Goal: Task Accomplishment & Management: Complete application form

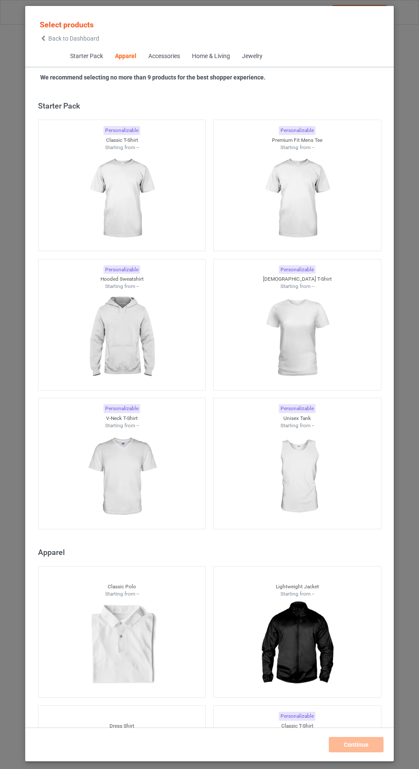
scroll to position [457, 0]
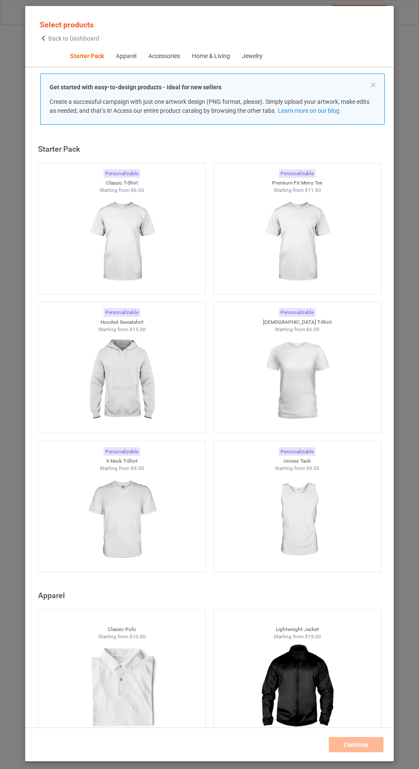
click at [130, 242] on img at bounding box center [121, 242] width 77 height 96
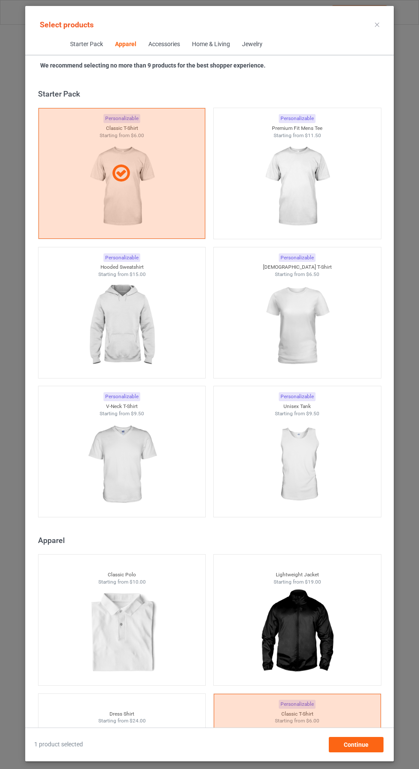
click at [312, 234] on img at bounding box center [297, 187] width 77 height 96
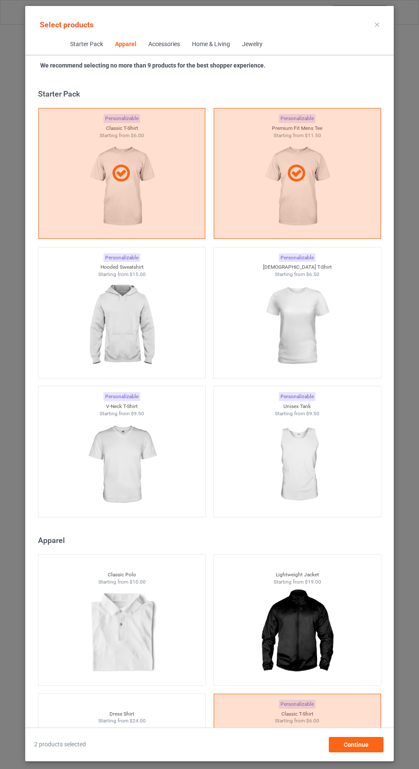
click at [115, 314] on img at bounding box center [121, 326] width 77 height 96
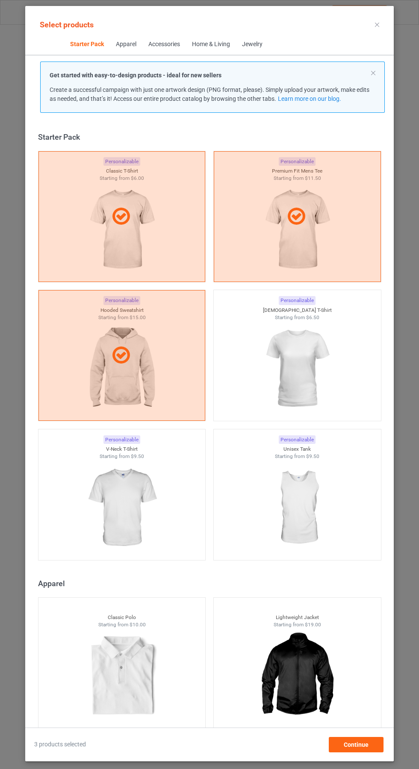
scroll to position [85, 0]
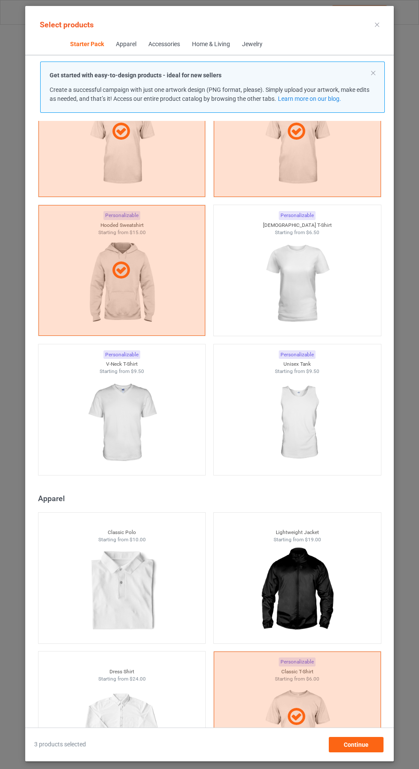
click at [109, 383] on img at bounding box center [121, 423] width 77 height 96
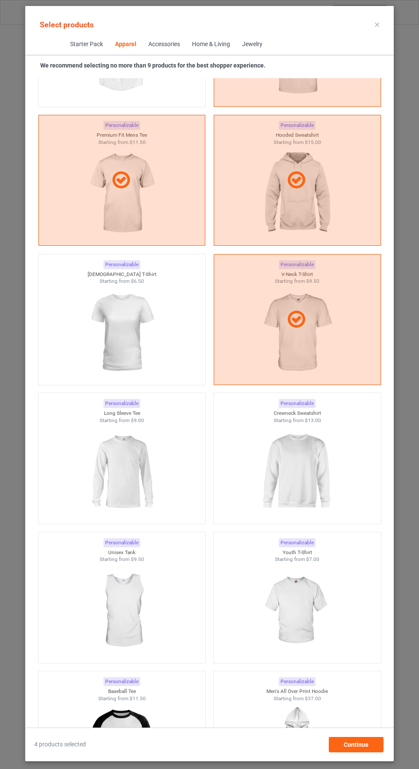
scroll to position [719, 0]
click at [115, 466] on img at bounding box center [121, 471] width 77 height 96
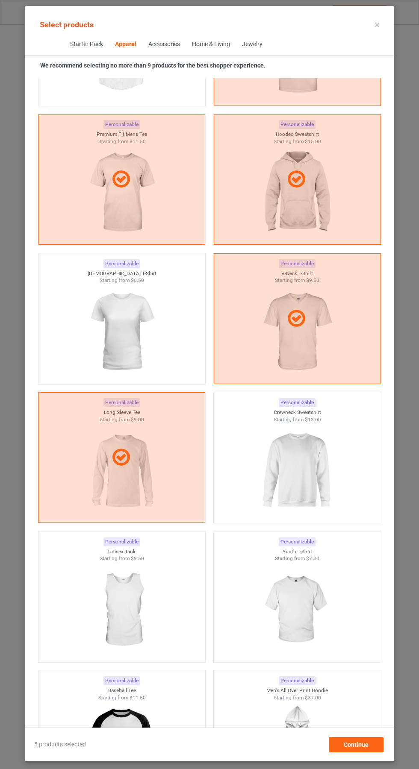
click at [309, 442] on img at bounding box center [297, 471] width 77 height 96
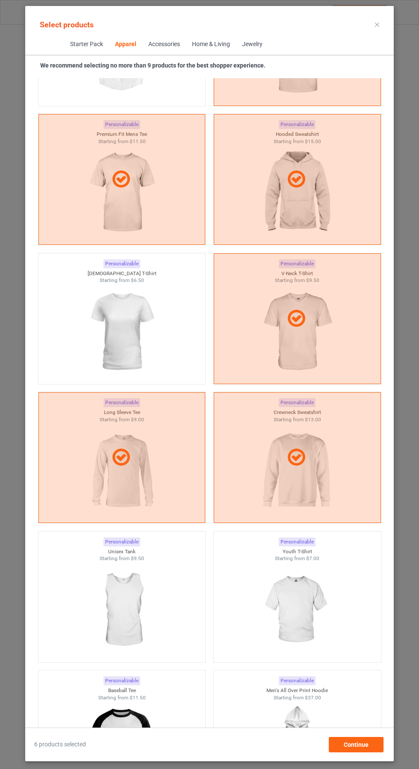
click at [377, 24] on icon at bounding box center [377, 25] width 4 height 4
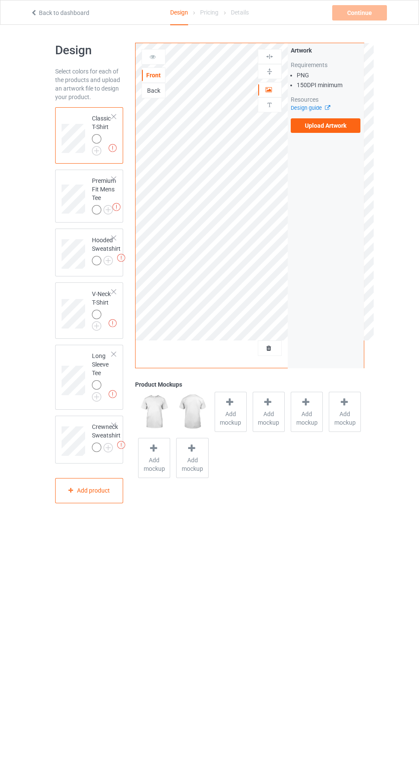
click at [333, 124] on label "Upload Artwork" at bounding box center [326, 125] width 70 height 15
click at [0, 0] on input "Upload Artwork" at bounding box center [0, 0] width 0 height 0
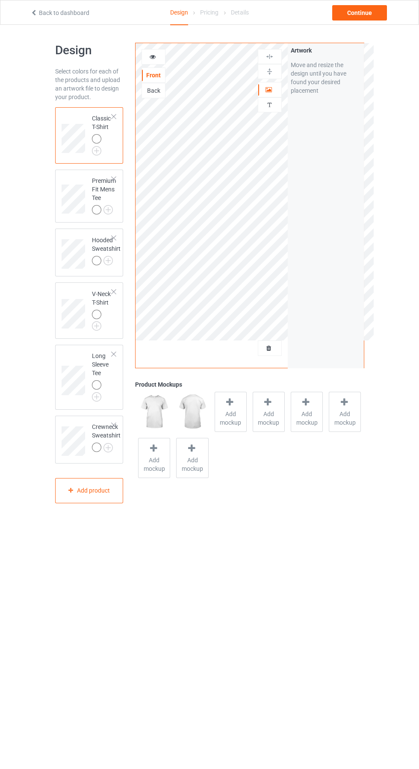
click at [0, 0] on img at bounding box center [0, 0] width 0 height 0
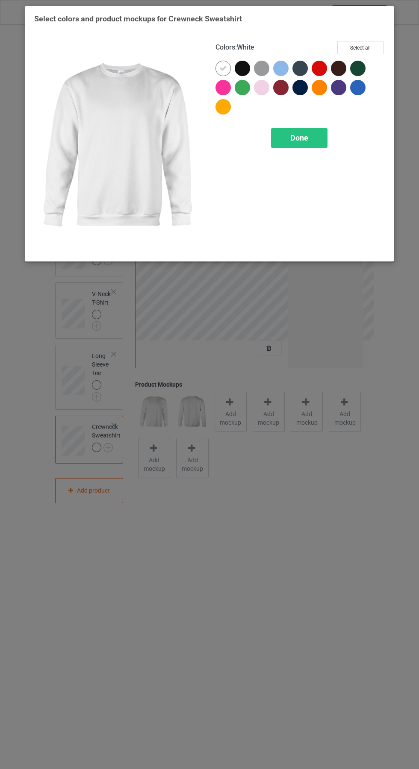
click at [247, 88] on div at bounding box center [242, 87] width 15 height 15
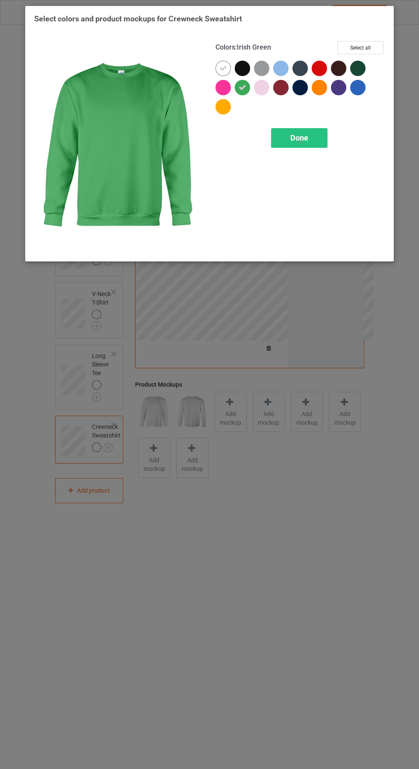
click at [223, 68] on icon at bounding box center [223, 69] width 8 height 8
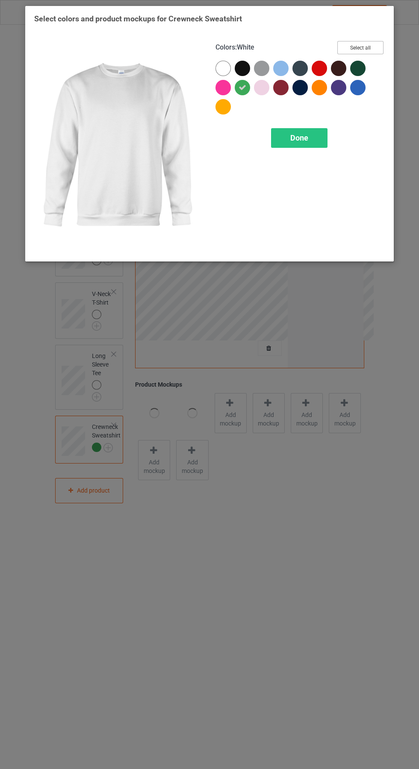
click at [365, 47] on button "Select all" at bounding box center [360, 47] width 46 height 13
click at [312, 139] on div "Done" at bounding box center [299, 138] width 56 height 20
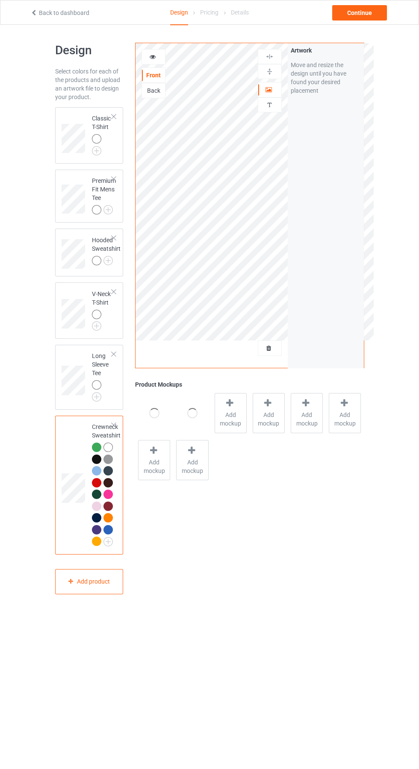
click at [109, 532] on div at bounding box center [107, 529] width 9 height 9
click at [0, 0] on img at bounding box center [0, 0] width 0 height 0
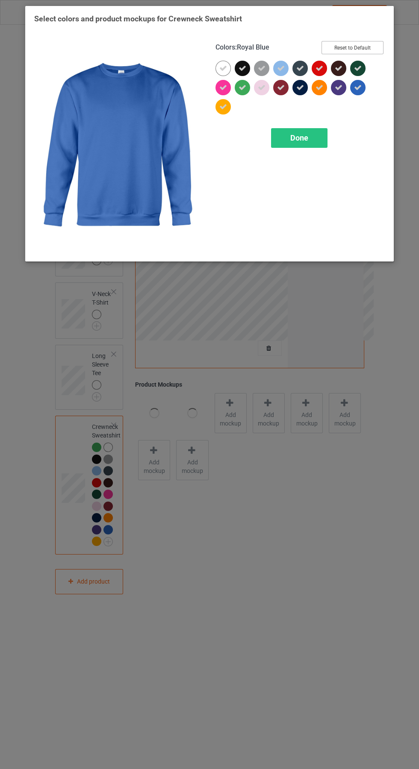
click at [362, 48] on button "Reset to Default" at bounding box center [352, 47] width 62 height 13
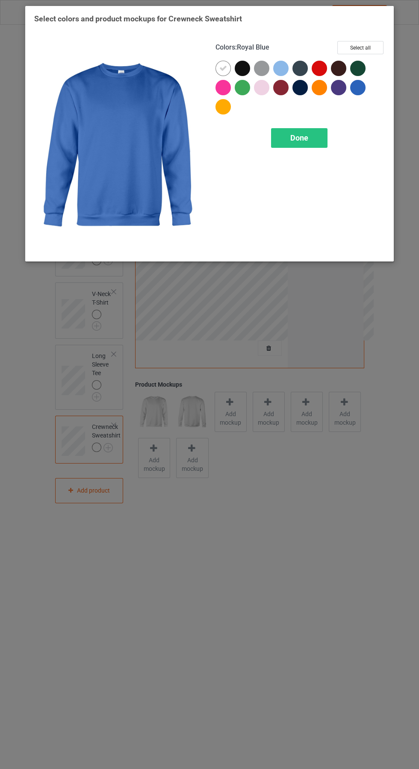
click at [244, 86] on div at bounding box center [242, 87] width 15 height 15
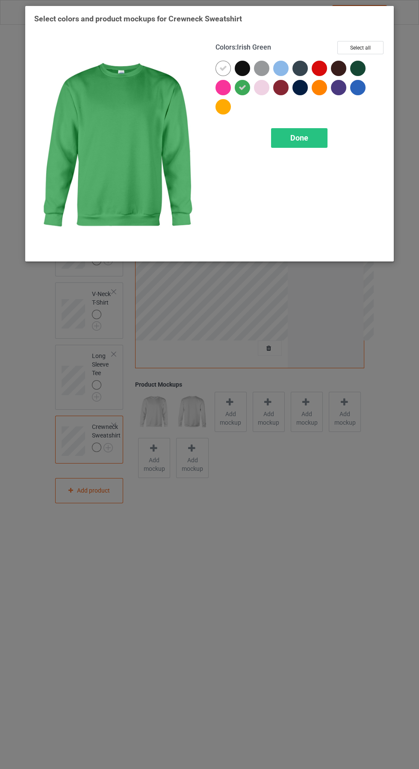
click at [222, 63] on div at bounding box center [222, 68] width 15 height 15
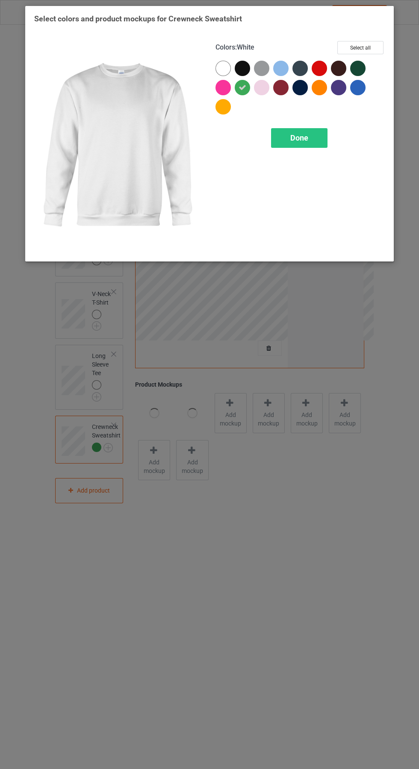
click at [315, 145] on div "Done" at bounding box center [299, 138] width 56 height 20
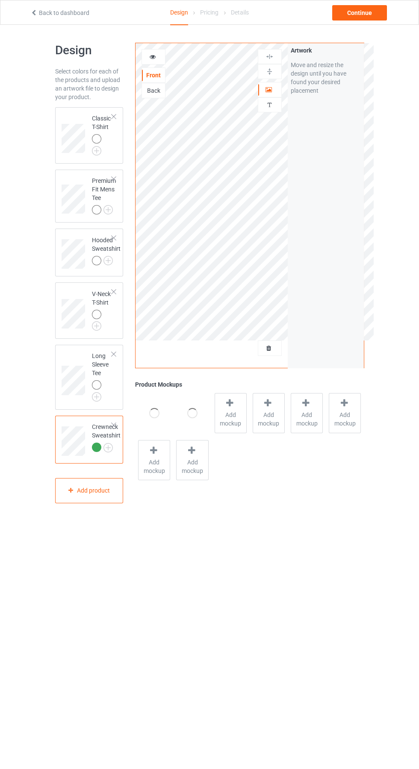
click at [0, 0] on img at bounding box center [0, 0] width 0 height 0
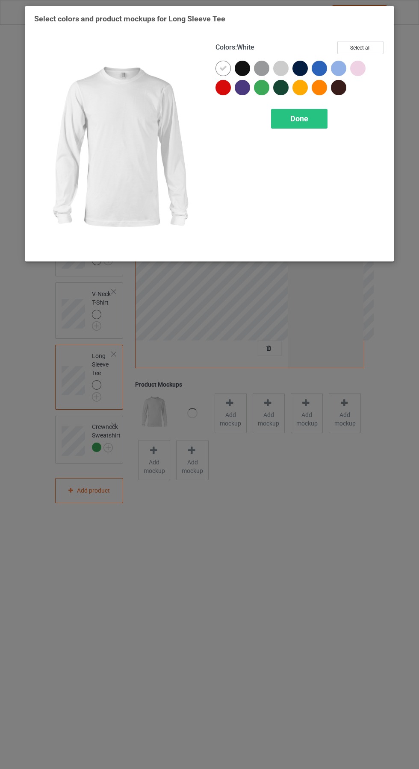
click at [267, 88] on div at bounding box center [261, 87] width 15 height 15
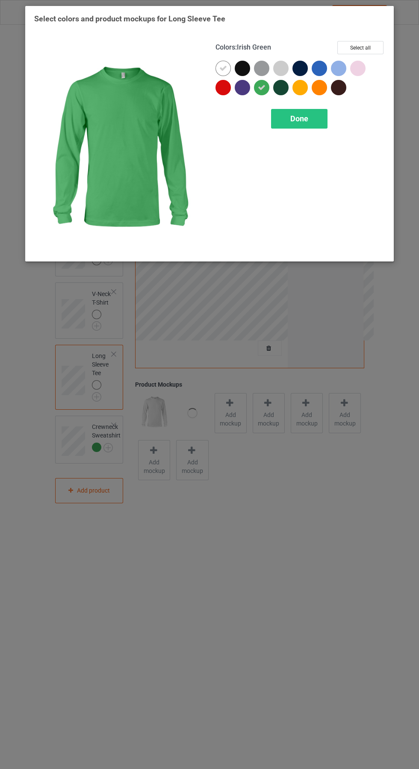
click at [223, 65] on icon at bounding box center [223, 69] width 8 height 8
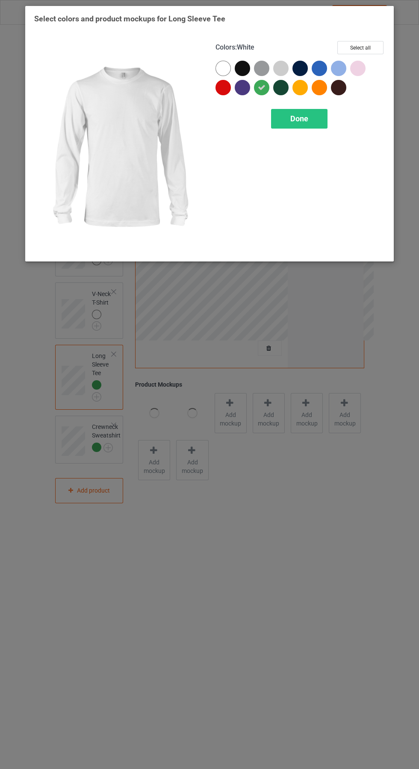
click at [311, 116] on div "Done" at bounding box center [299, 119] width 56 height 20
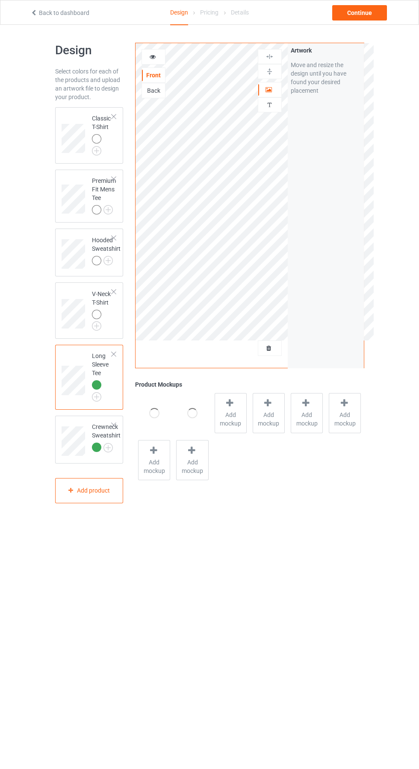
click at [97, 316] on div at bounding box center [96, 314] width 9 height 9
click at [0, 0] on img at bounding box center [0, 0] width 0 height 0
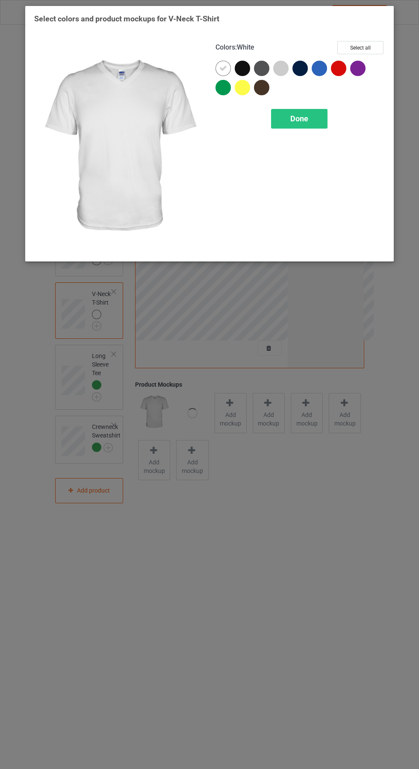
click at [221, 88] on div at bounding box center [222, 87] width 15 height 15
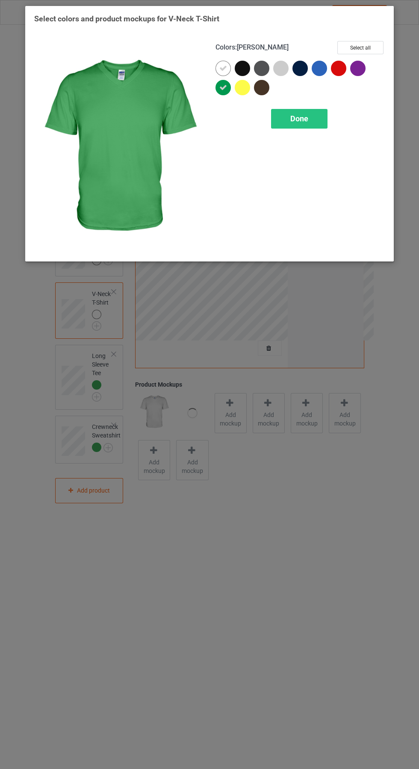
click at [223, 68] on icon at bounding box center [223, 69] width 8 height 8
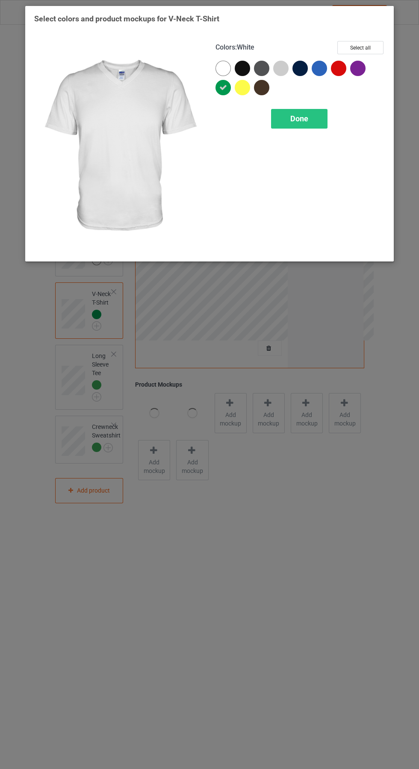
click at [302, 110] on div "Done" at bounding box center [299, 119] width 56 height 20
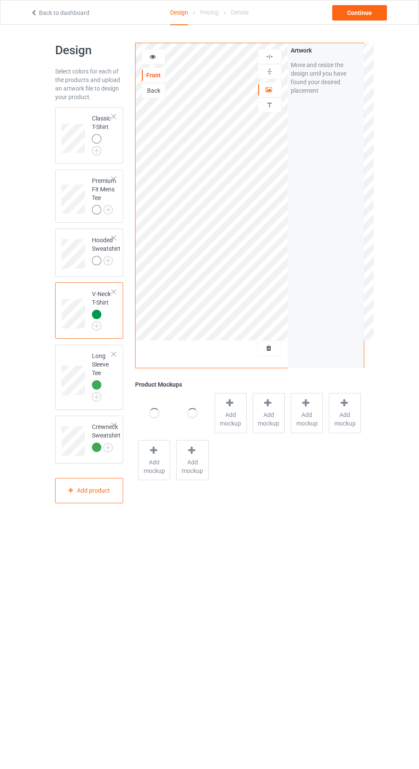
click at [0, 0] on img at bounding box center [0, 0] width 0 height 0
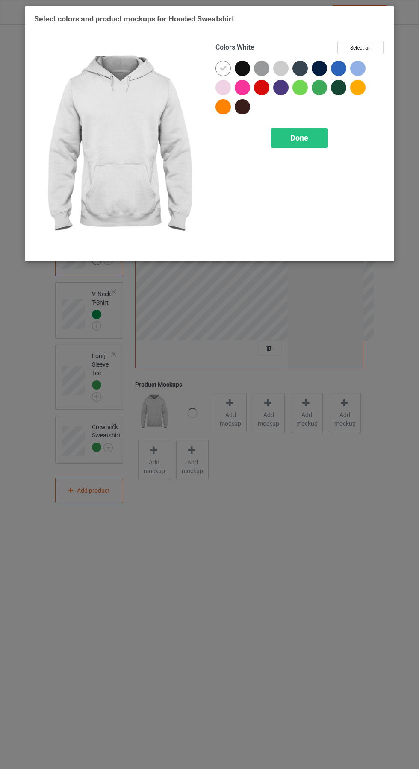
click at [319, 81] on div at bounding box center [319, 87] width 15 height 15
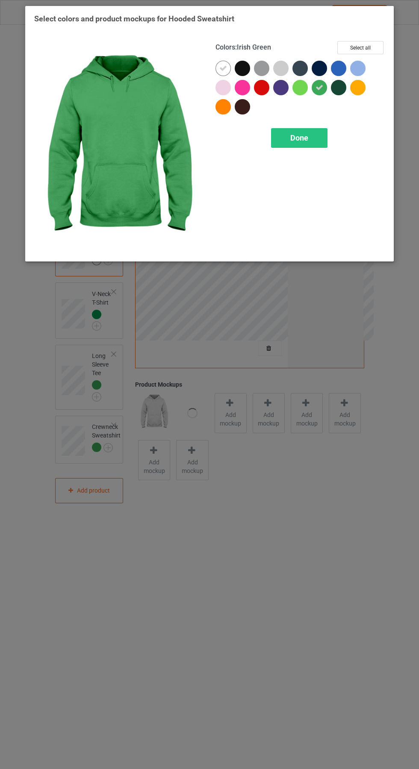
click at [223, 68] on icon at bounding box center [223, 69] width 8 height 8
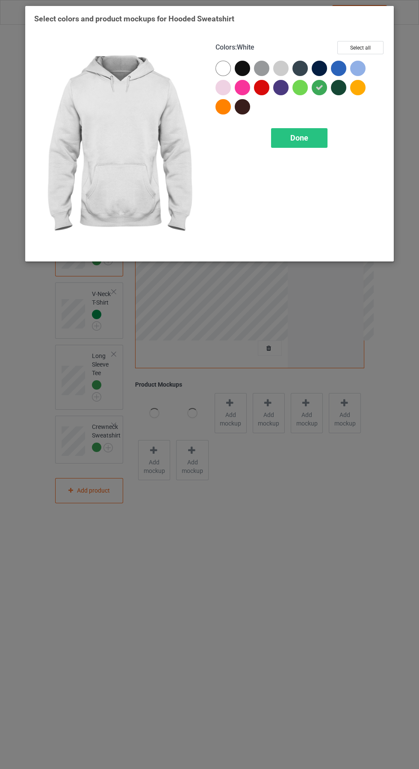
click at [304, 130] on div "Done" at bounding box center [299, 138] width 56 height 20
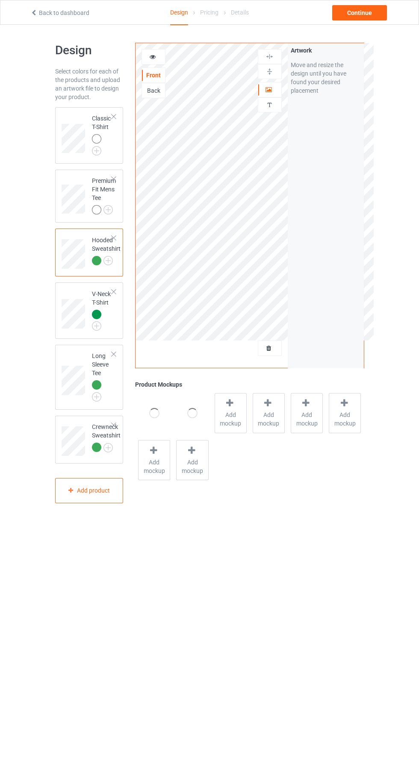
click at [0, 0] on img at bounding box center [0, 0] width 0 height 0
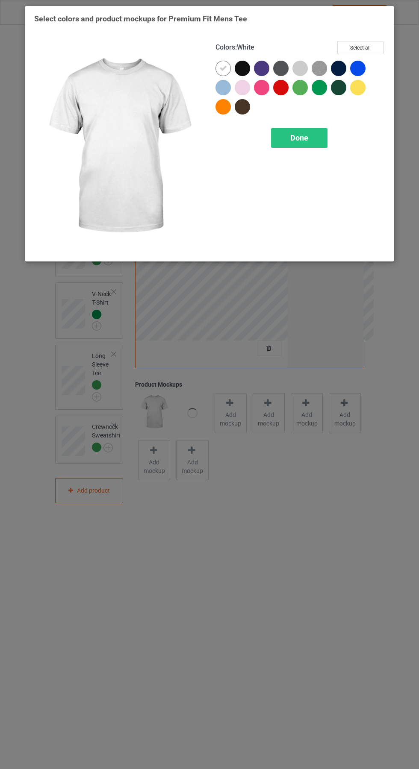
click at [324, 84] on div at bounding box center [319, 87] width 15 height 15
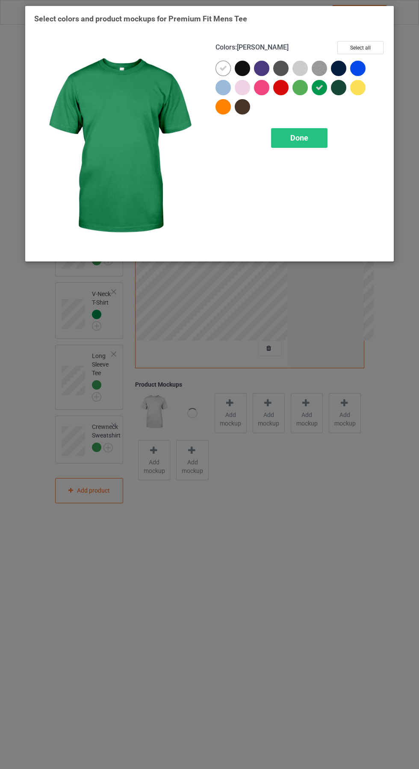
click at [300, 88] on div at bounding box center [299, 87] width 15 height 15
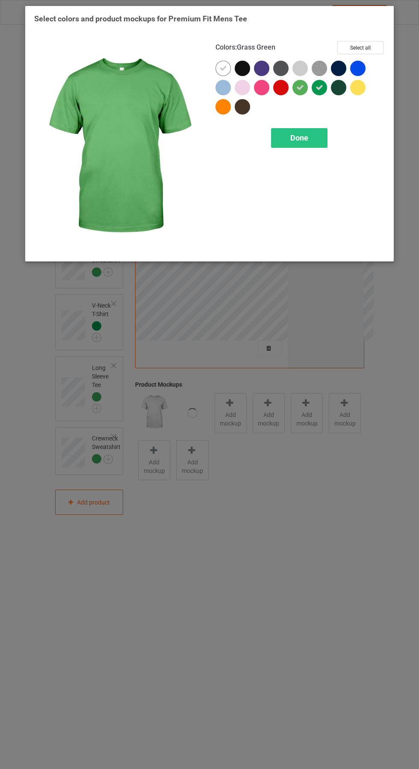
click at [242, 68] on div at bounding box center [242, 68] width 15 height 15
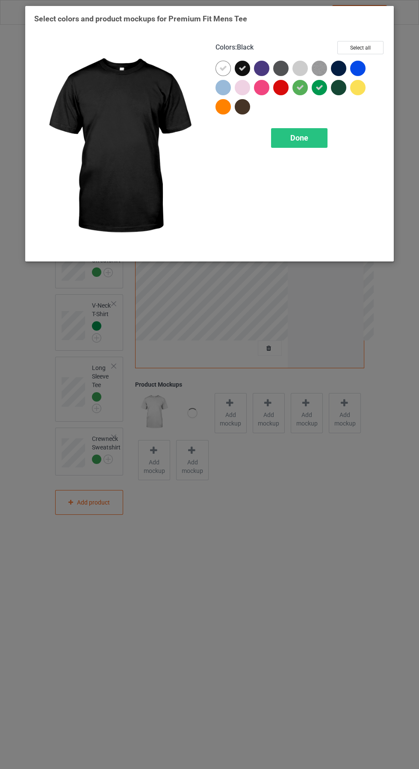
click at [252, 71] on div at bounding box center [244, 70] width 19 height 19
click at [224, 63] on div at bounding box center [222, 68] width 15 height 15
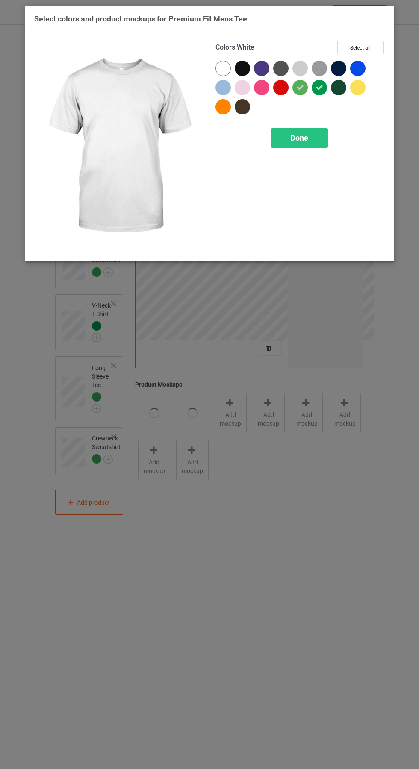
click at [302, 132] on div "Done" at bounding box center [299, 138] width 56 height 20
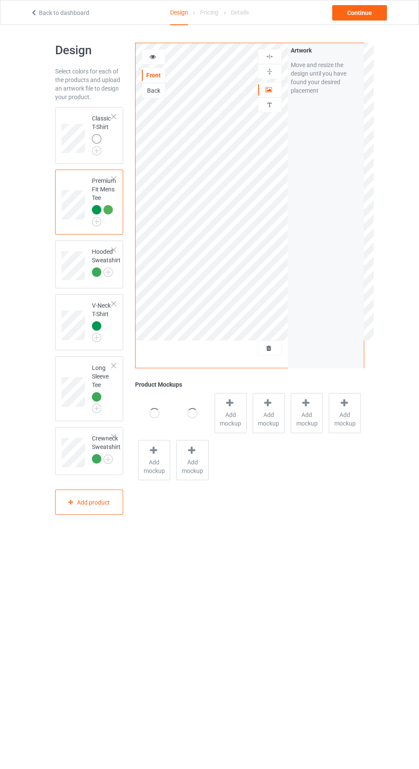
click at [0, 0] on img at bounding box center [0, 0] width 0 height 0
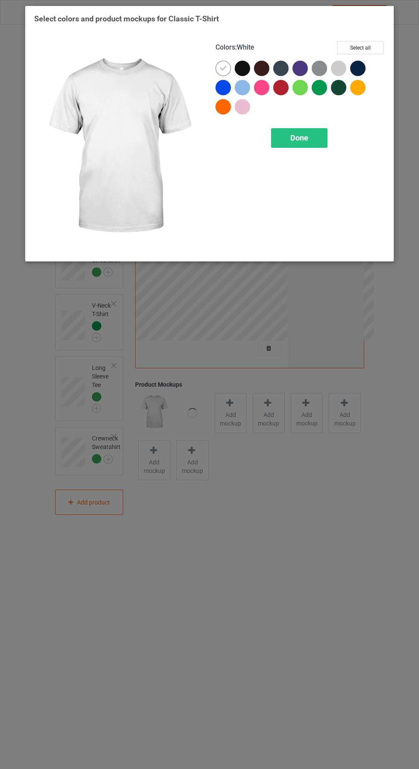
click at [324, 85] on div at bounding box center [319, 87] width 15 height 15
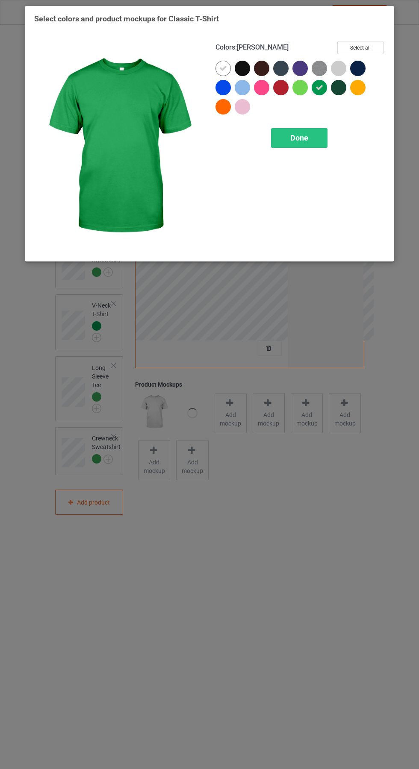
click at [304, 88] on div at bounding box center [299, 87] width 15 height 15
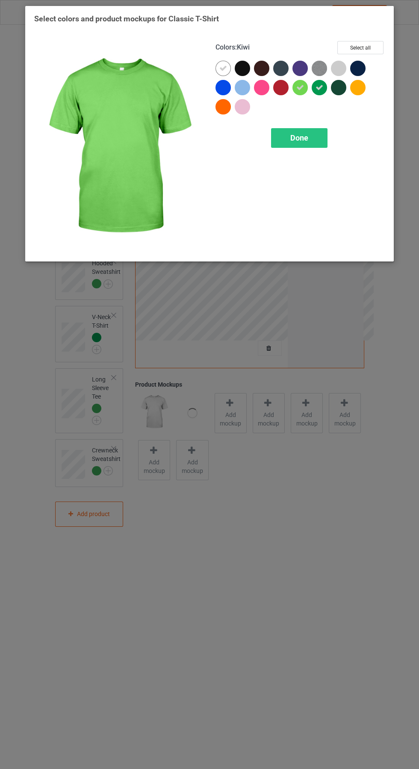
click at [223, 68] on icon at bounding box center [223, 69] width 8 height 8
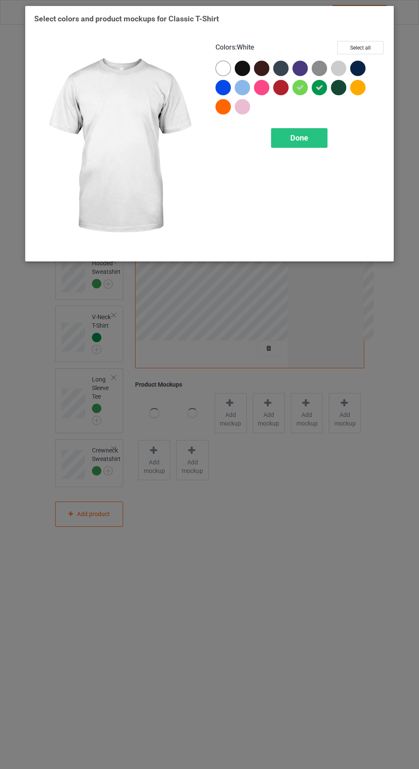
click at [300, 138] on span "Done" at bounding box center [299, 137] width 18 height 9
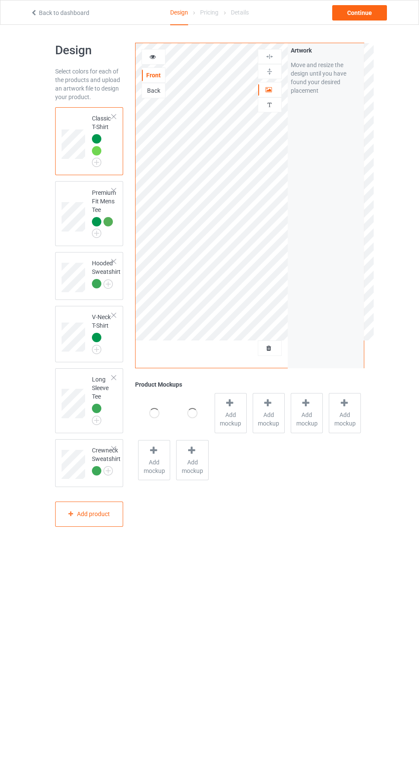
click at [231, 415] on span "Add mockup" at bounding box center [230, 419] width 31 height 17
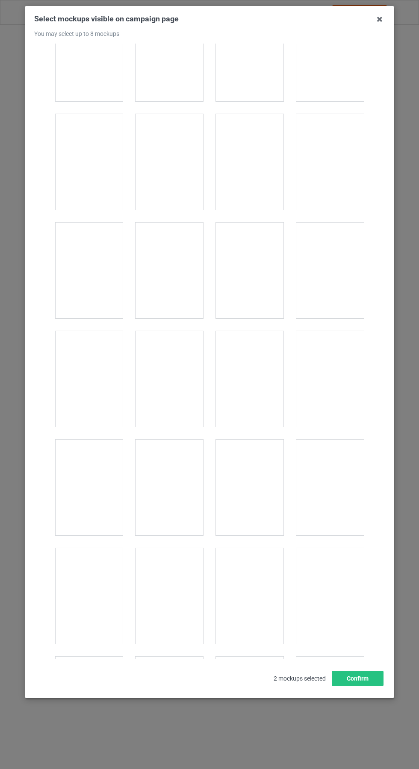
scroll to position [391, 0]
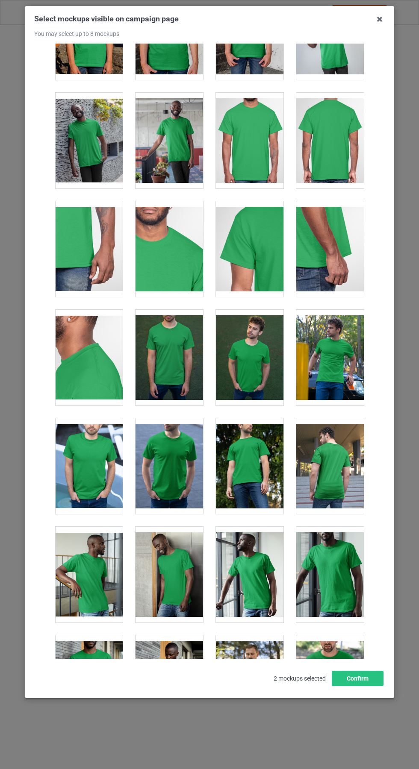
click at [179, 339] on div at bounding box center [169, 358] width 68 height 96
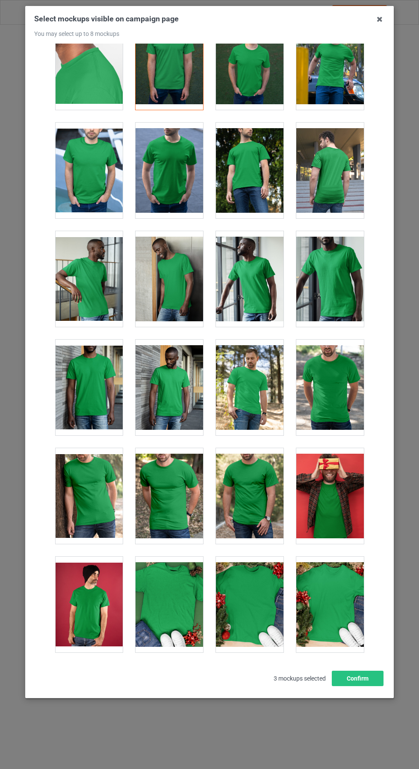
scroll to position [690, 0]
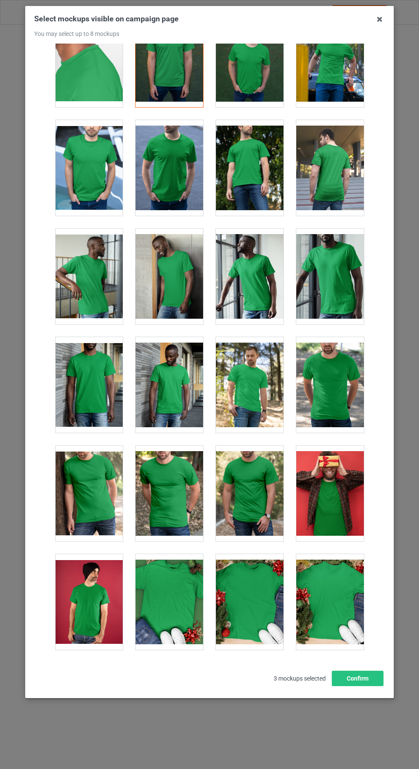
click at [380, 19] on icon at bounding box center [380, 19] width 14 height 14
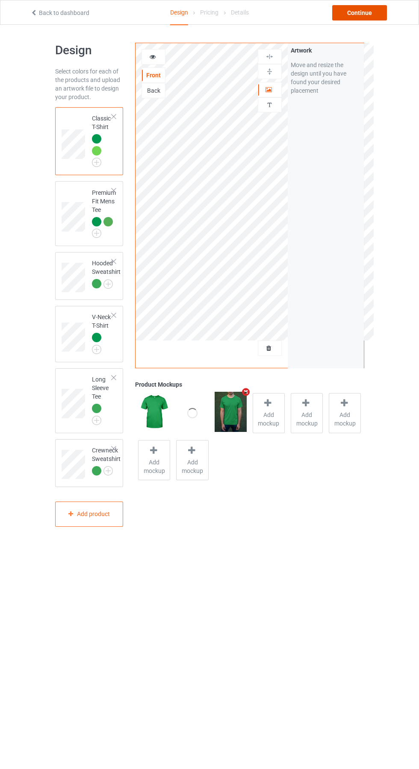
click at [369, 14] on div "Continue" at bounding box center [359, 12] width 55 height 15
click at [360, 12] on div "Continue" at bounding box center [359, 12] width 55 height 15
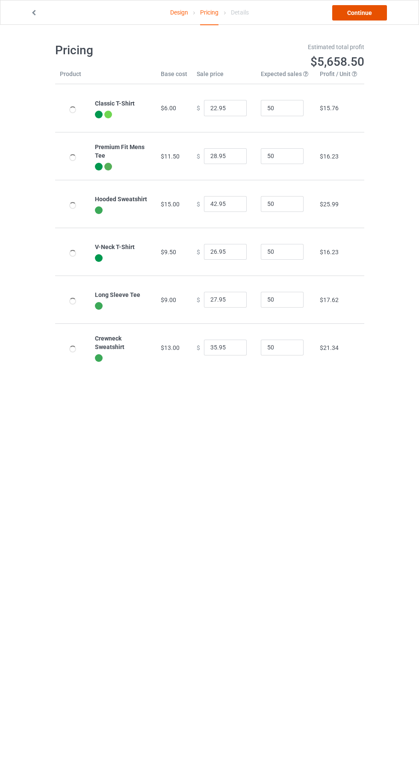
click at [373, 9] on link "Continue" at bounding box center [359, 12] width 55 height 15
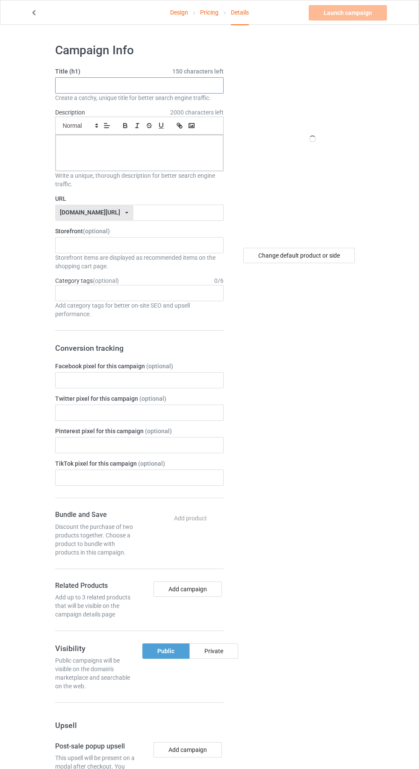
click at [97, 86] on input "text" at bounding box center [139, 85] width 168 height 16
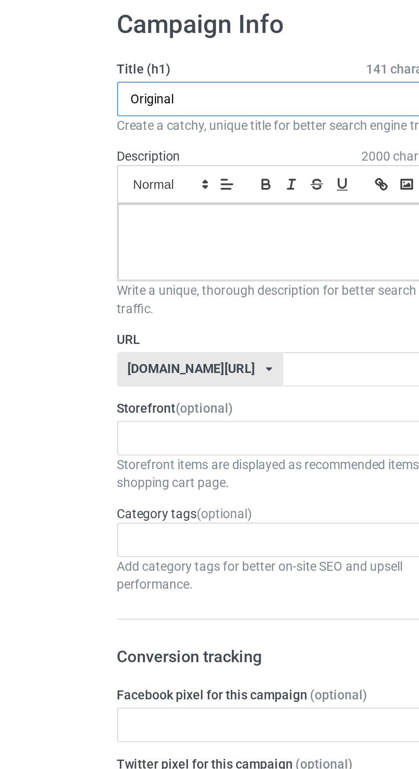
type input "Original"
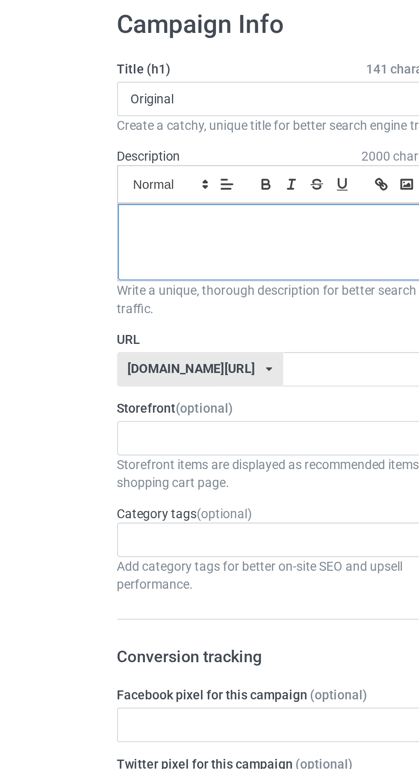
click at [109, 150] on div at bounding box center [140, 153] width 168 height 36
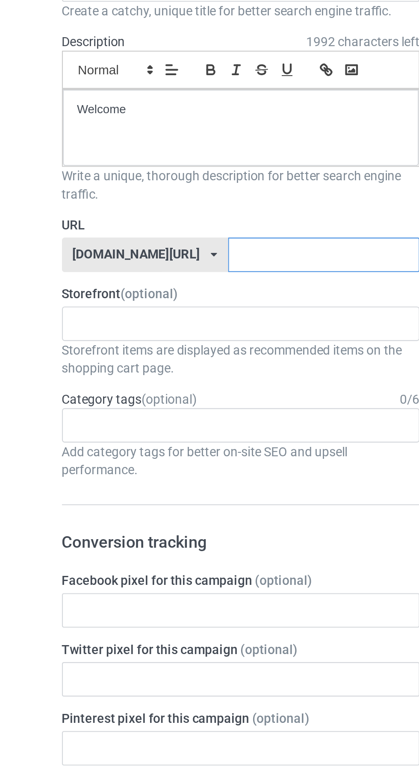
click at [165, 212] on input "text" at bounding box center [178, 213] width 90 height 16
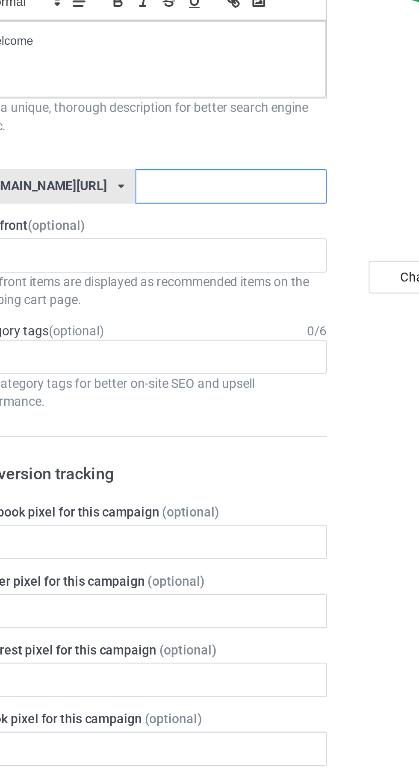
paste input "DALLAS SUCKS SHIRT"
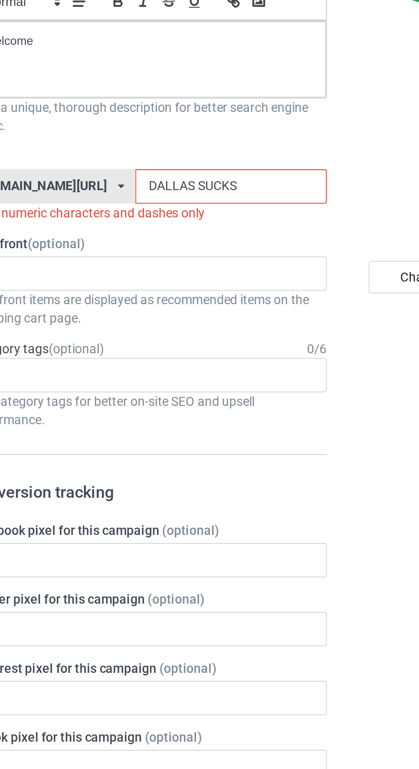
click at [160, 214] on input "DALLAS SUCKS" at bounding box center [178, 213] width 90 height 16
type input "DALLASSUCKS"
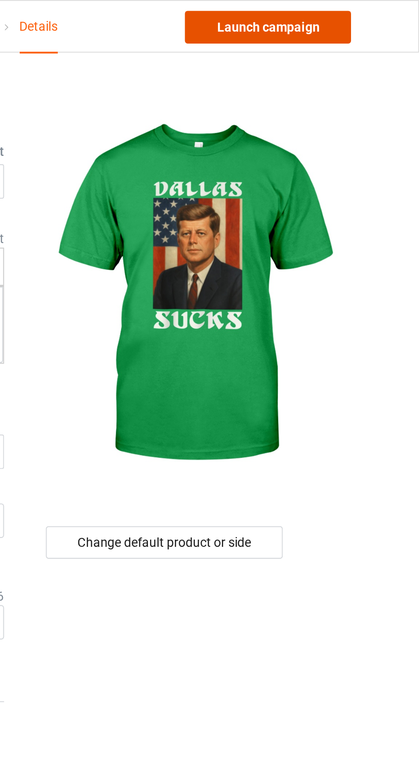
click at [363, 15] on link "Launch campaign" at bounding box center [348, 12] width 78 height 15
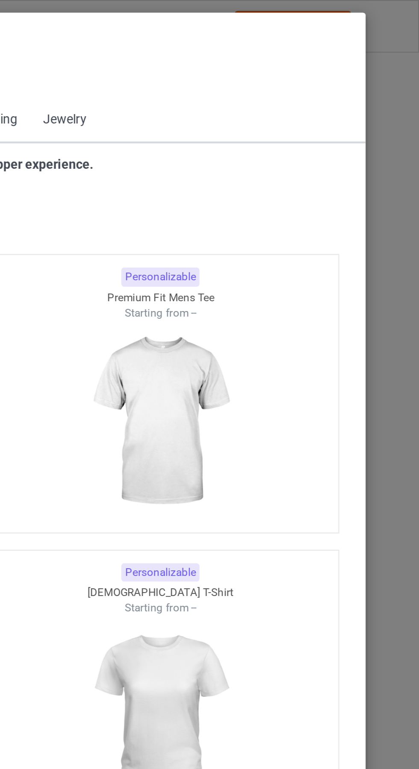
scroll to position [457, 0]
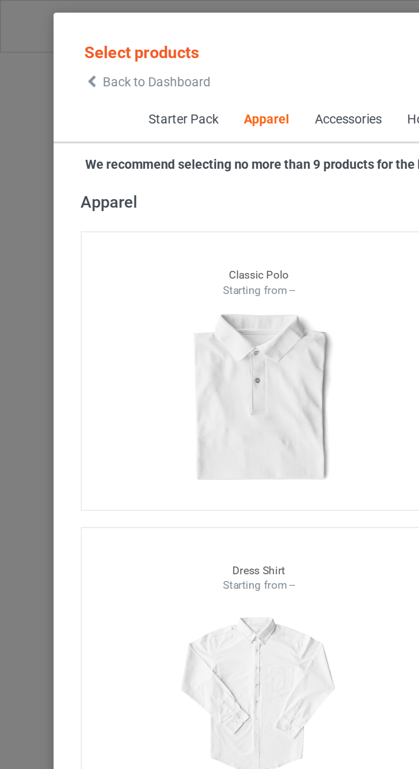
click at [44, 37] on icon at bounding box center [43, 38] width 7 height 6
